Goal: Entertainment & Leisure: Consume media (video, audio)

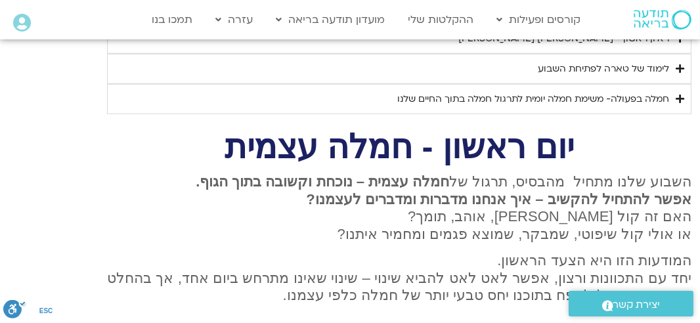
scroll to position [1778, 0]
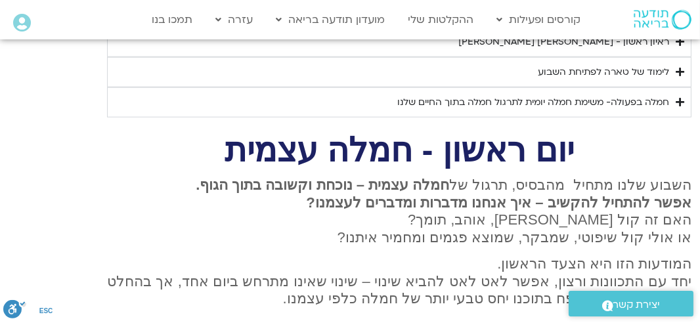
click at [681, 97] on icon "Accordion. Open links with Enter or Space, close with Escape, and navigate with…" at bounding box center [679, 102] width 9 height 10
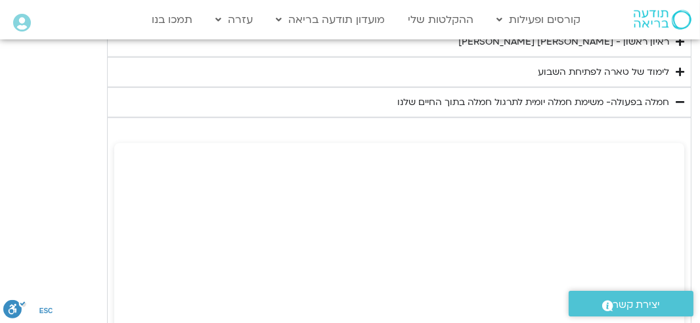
click at [676, 97] on icon "Accordion. Open links with Enter or Space, close with Escape, and navigate with…" at bounding box center [679, 102] width 9 height 10
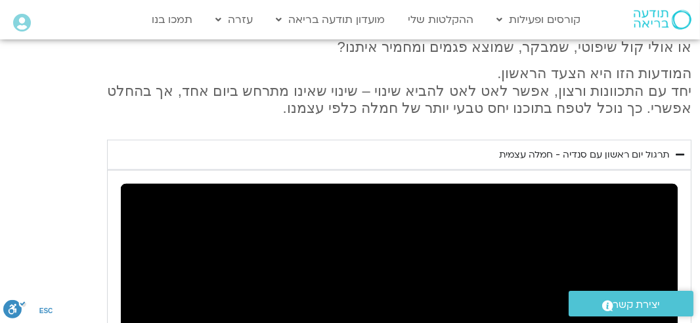
scroll to position [1954, 0]
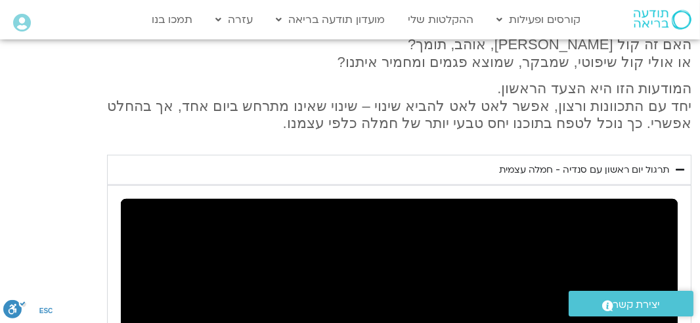
click at [678, 165] on icon "Accordion. Open links with Enter or Space, close with Escape, and navigate with…" at bounding box center [679, 170] width 9 height 10
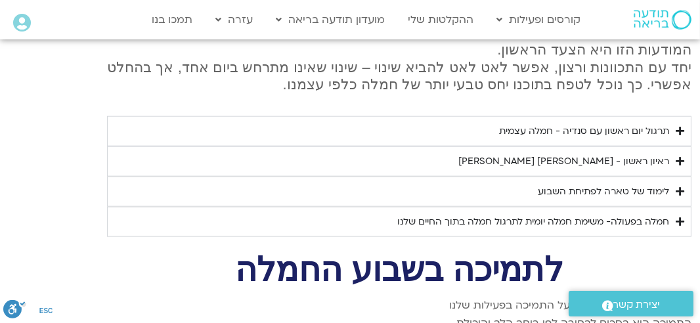
scroll to position [2041, 0]
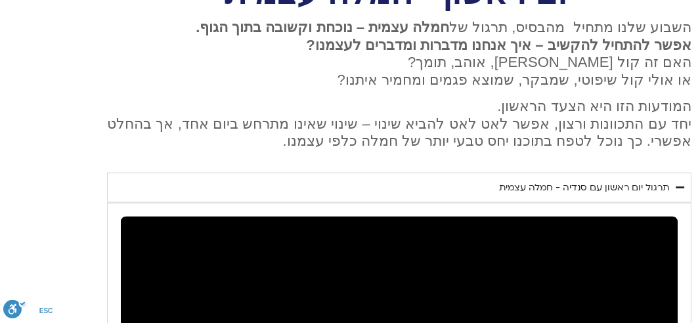
click at [676, 182] on icon "Accordion. Open links with Enter or Space, close with Escape, and navigate with…" at bounding box center [679, 187] width 9 height 10
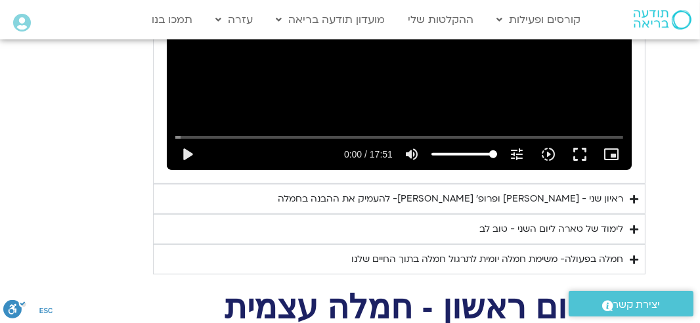
scroll to position [933, 0]
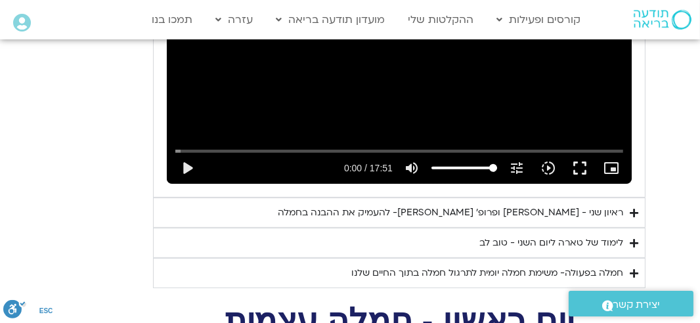
click at [437, 205] on div "ראיון שני - [PERSON_NAME]׳ [PERSON_NAME]- להעמיק את ההבנה בחמלה" at bounding box center [450, 213] width 345 height 16
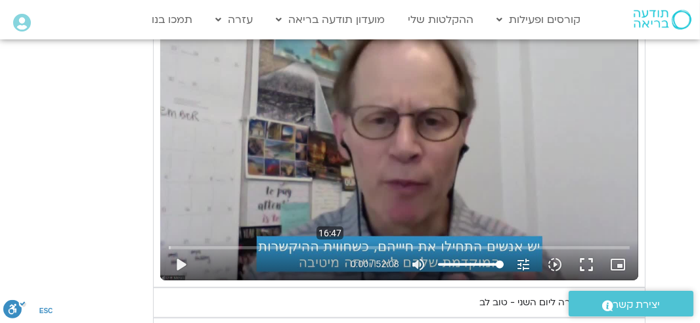
scroll to position [1195, 0]
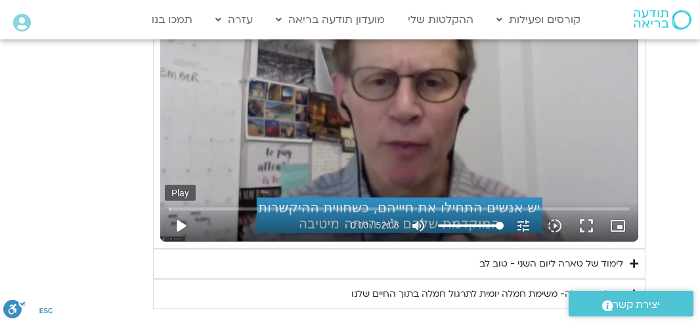
click at [179, 210] on button "play_arrow" at bounding box center [181, 226] width 32 height 32
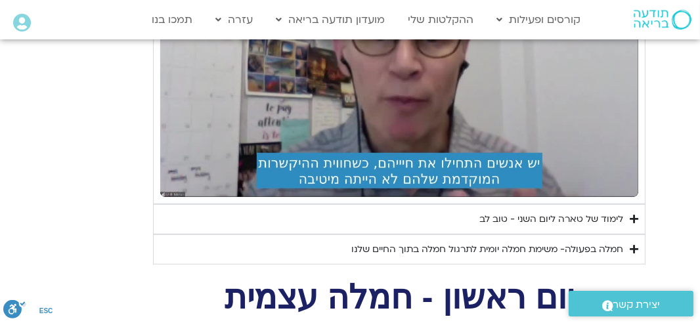
scroll to position [1239, 0]
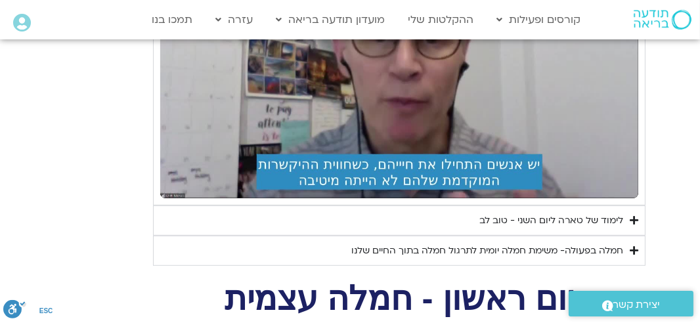
click at [632, 215] on icon "Accordion. Open links with Enter or Space, close with Escape, and navigate with…" at bounding box center [634, 220] width 9 height 10
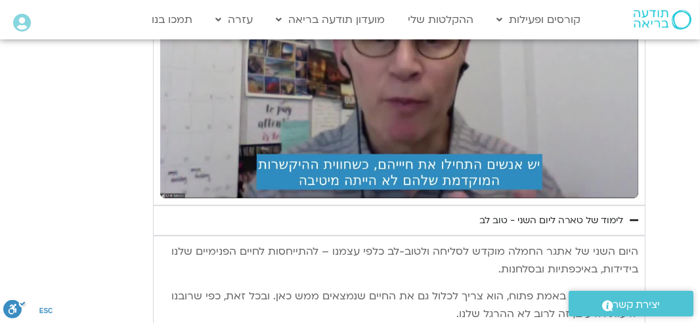
click at [632, 215] on icon "Accordion. Open links with Enter or Space, close with Escape, and navigate with…" at bounding box center [634, 220] width 9 height 10
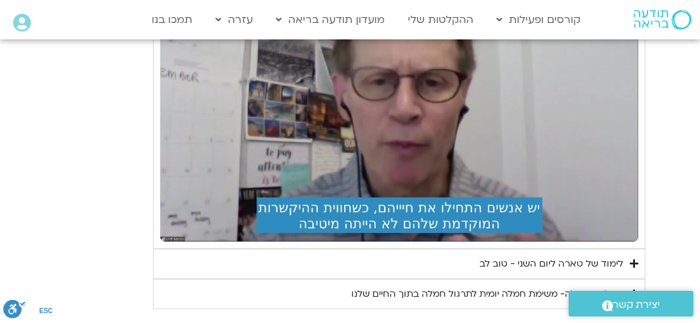
scroll to position [1151, 0]
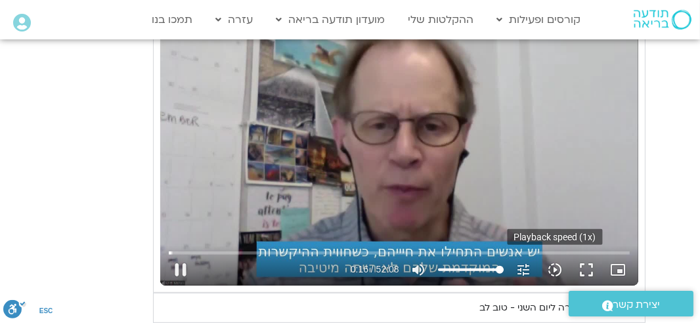
click at [553, 262] on icon "slow_motion_video" at bounding box center [555, 270] width 16 height 16
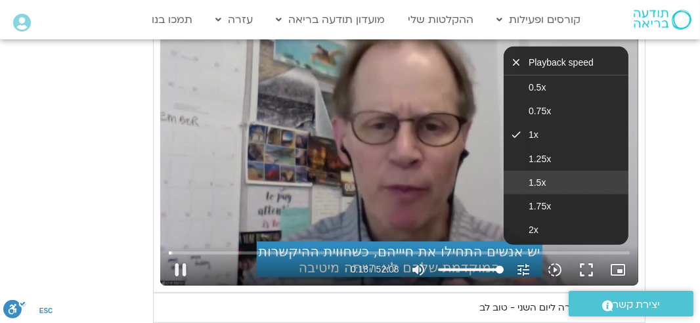
click at [540, 171] on button "1.5x" at bounding box center [566, 183] width 125 height 24
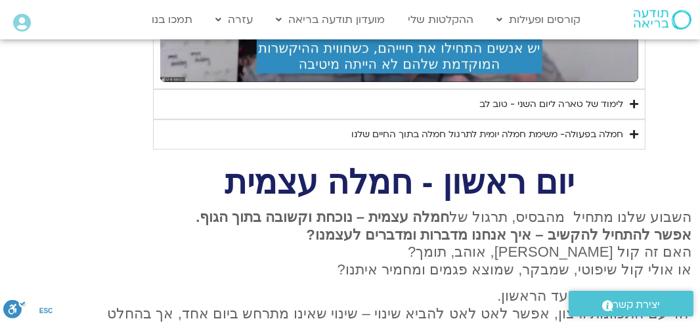
scroll to position [1370, 0]
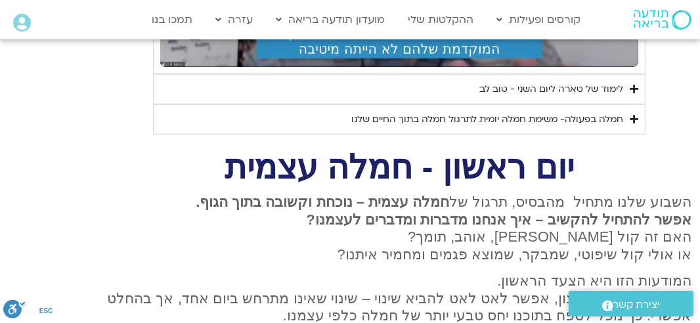
click at [278, 272] on p "המודעות הזו היא הצעד הראשון. יחד עם התכוונות ורצון, אפשר לאט לאט להביא שינוי – …" at bounding box center [399, 298] width 584 height 52
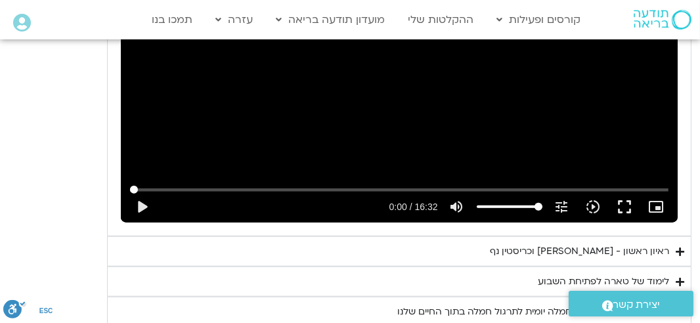
scroll to position [1939, 0]
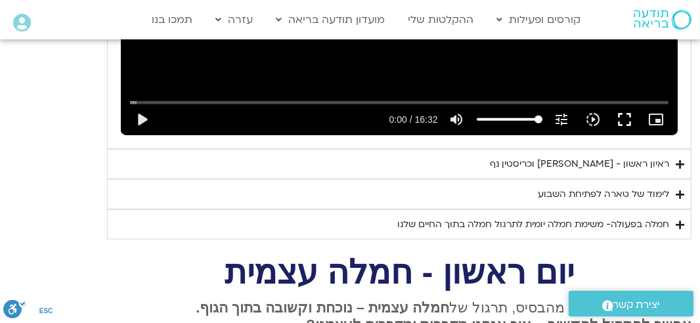
click at [605, 186] on div "לימוד של טארה לפתיחת השבוע" at bounding box center [603, 194] width 131 height 16
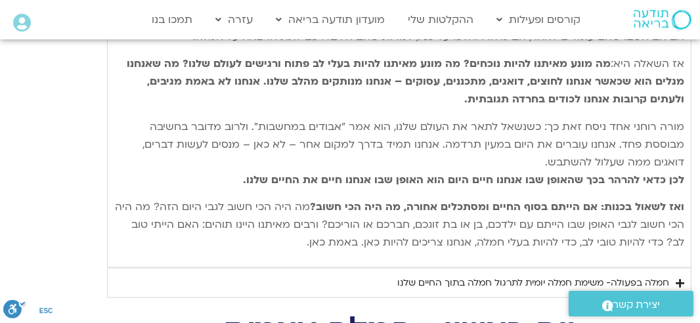
scroll to position [2289, 0]
click at [571, 274] on div "חמלה בפעולה- משימת חמלה יומית לתרגול חמלה בתוך החיים שלנו" at bounding box center [533, 282] width 272 height 16
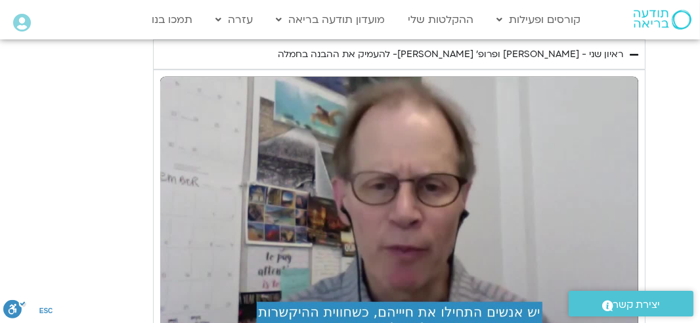
scroll to position [1084, 0]
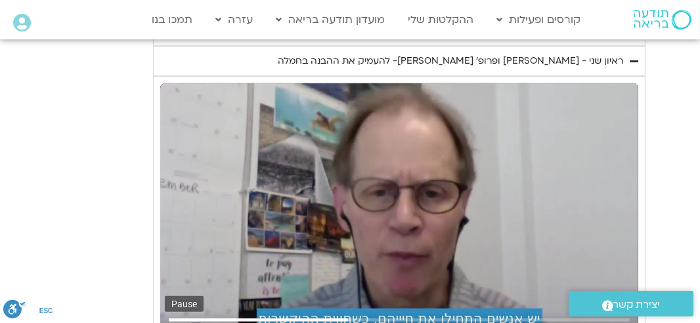
type input "1219.366256"
